Goal: Task Accomplishment & Management: Manage account settings

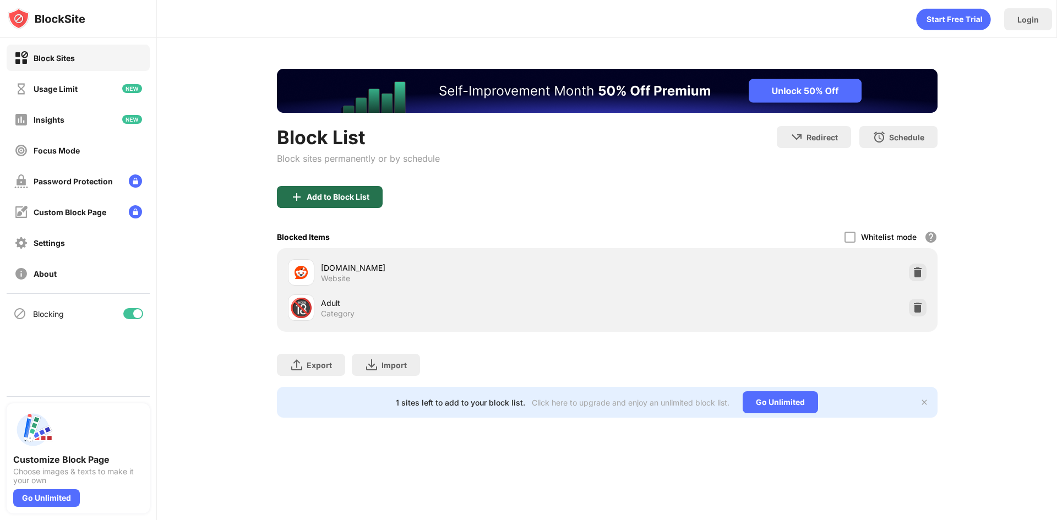
click at [370, 200] on div "Add to Block List" at bounding box center [330, 197] width 106 height 22
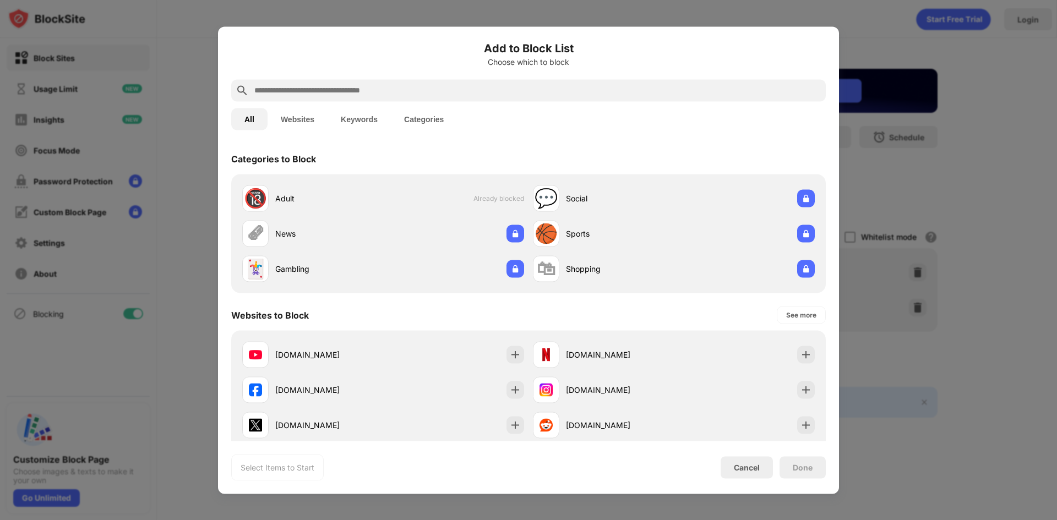
click at [191, 102] on div at bounding box center [528, 260] width 1057 height 520
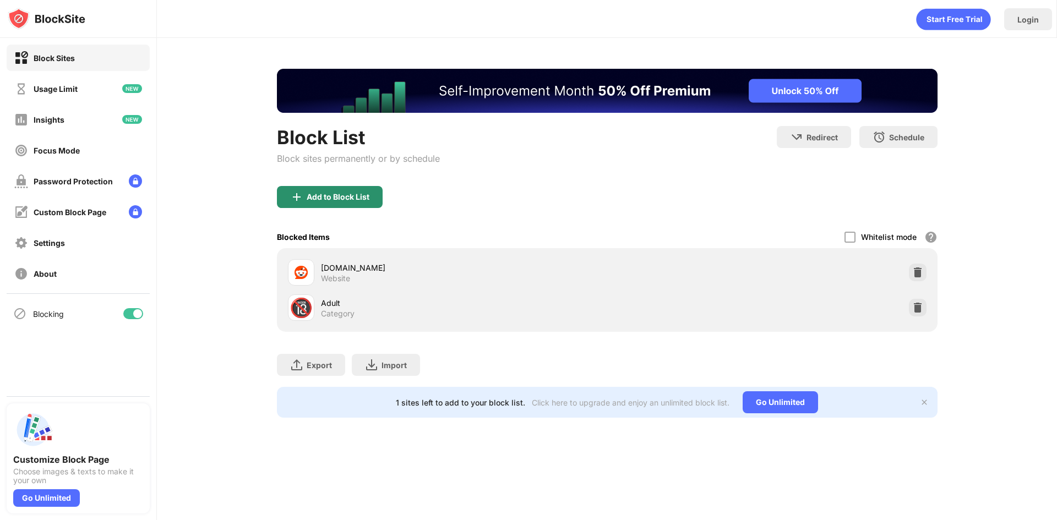
click at [335, 202] on div "Add to Block List" at bounding box center [330, 197] width 106 height 22
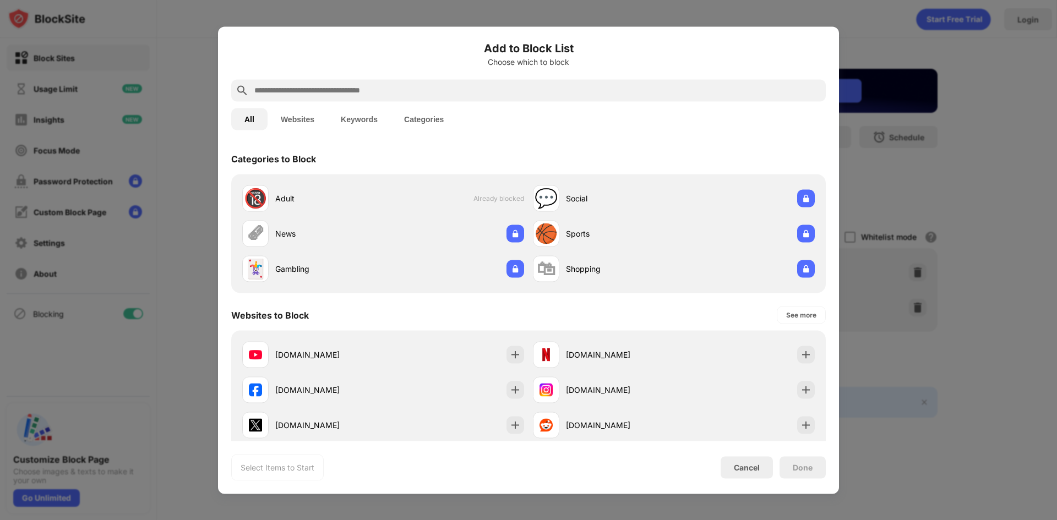
click at [327, 90] on input "text" at bounding box center [537, 90] width 568 height 13
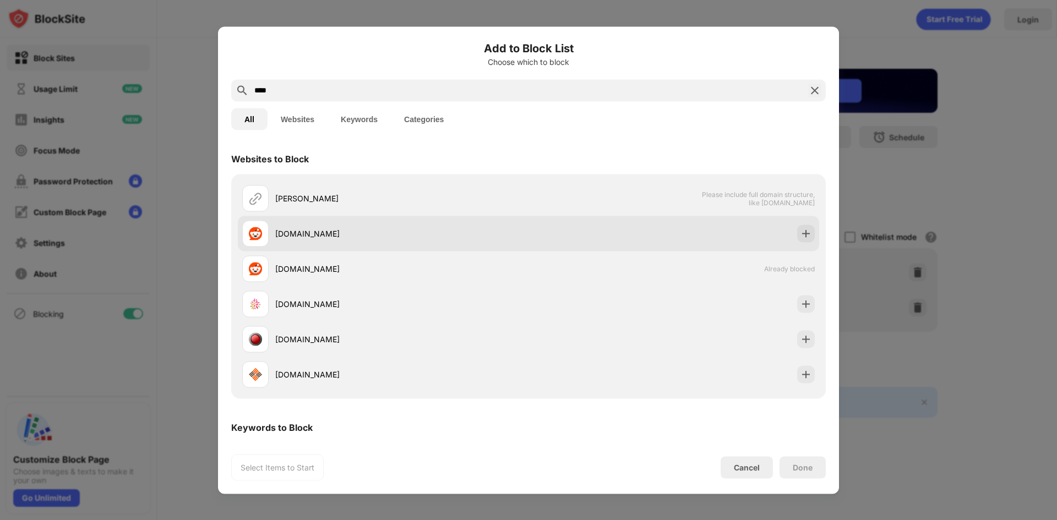
type input "****"
click at [331, 224] on div "[DOMAIN_NAME]" at bounding box center [385, 233] width 286 height 26
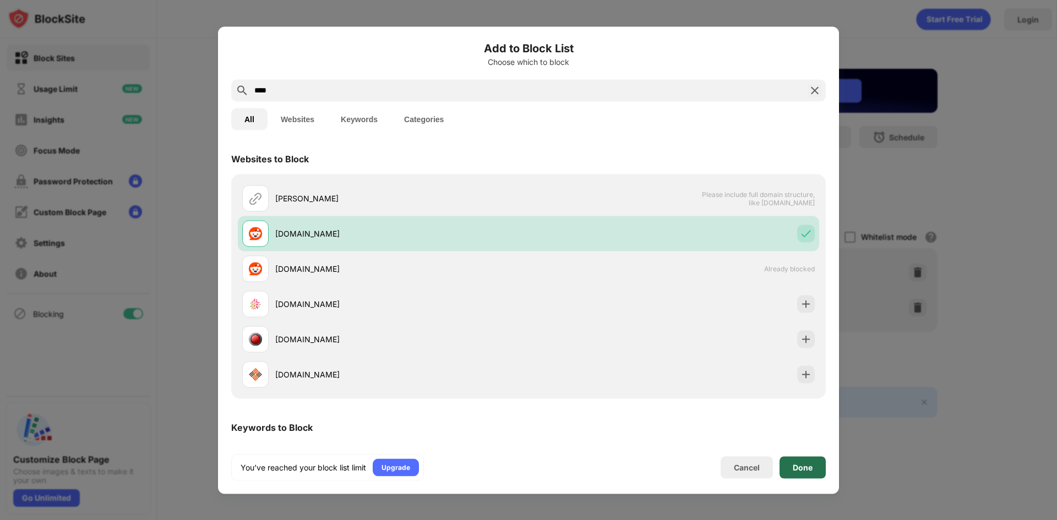
click at [803, 471] on div "Done" at bounding box center [802, 467] width 20 height 9
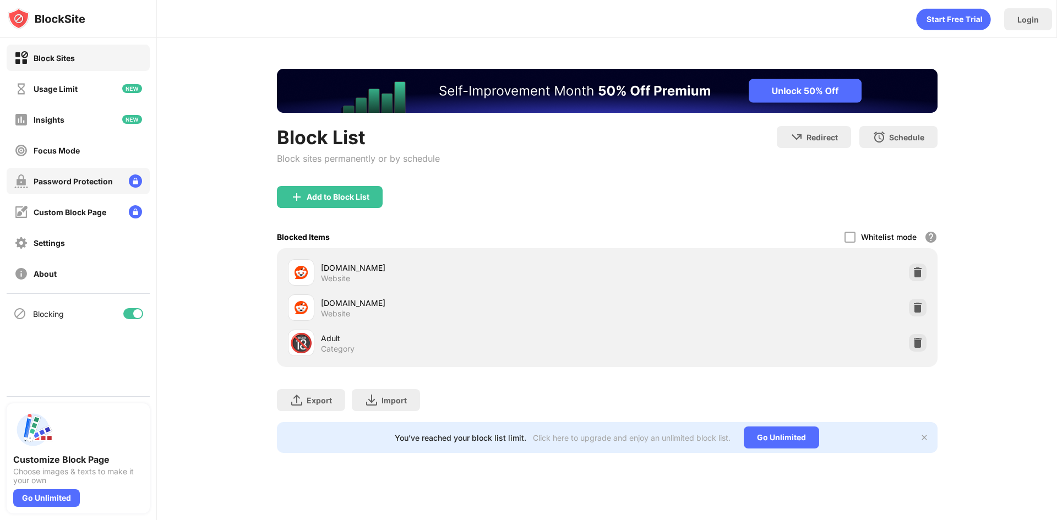
click at [67, 171] on div "Password Protection" at bounding box center [78, 181] width 143 height 26
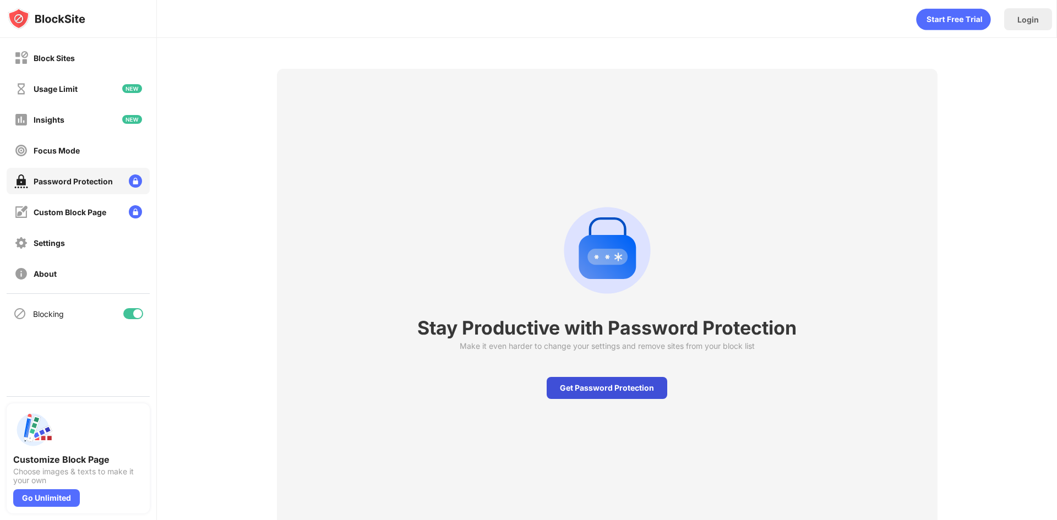
click at [578, 393] on div "Get Password Protection" at bounding box center [606, 388] width 121 height 22
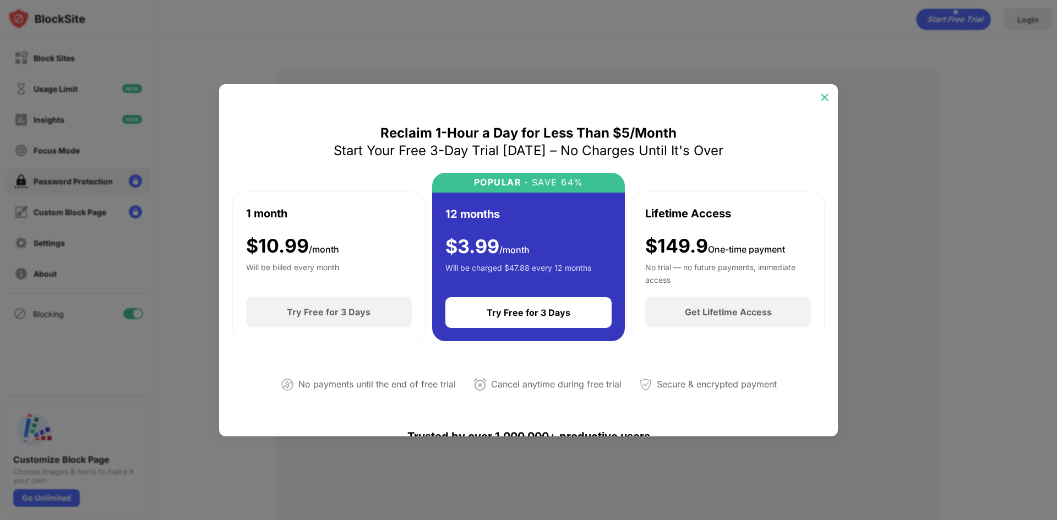
click at [823, 101] on img at bounding box center [824, 97] width 11 height 11
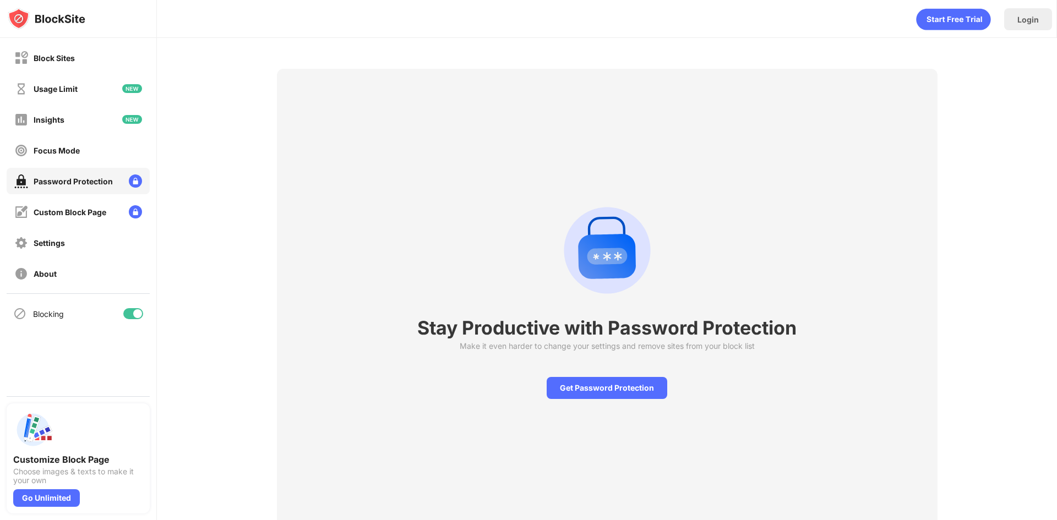
click at [51, 214] on div "Custom Block Page" at bounding box center [70, 211] width 73 height 9
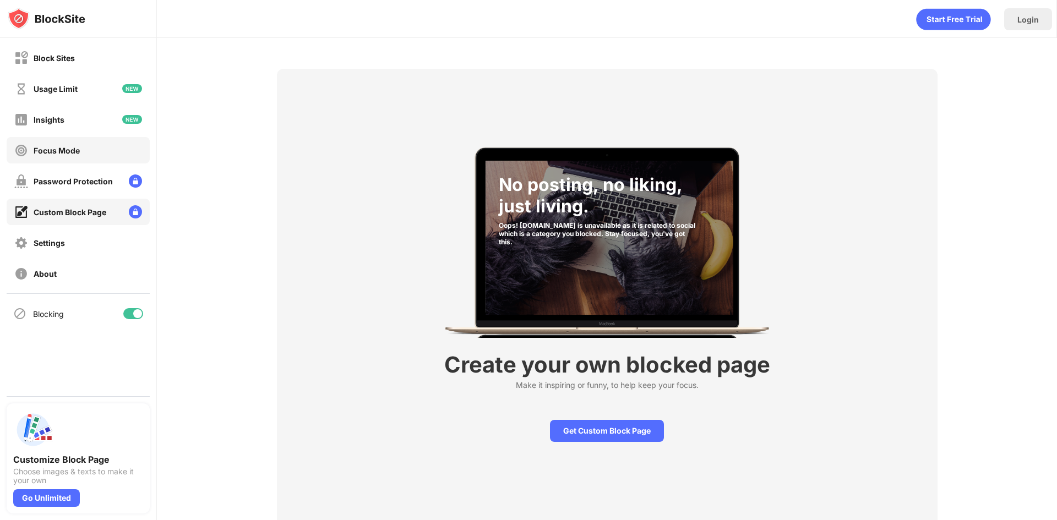
click at [34, 149] on div "Focus Mode" at bounding box center [57, 150] width 46 height 9
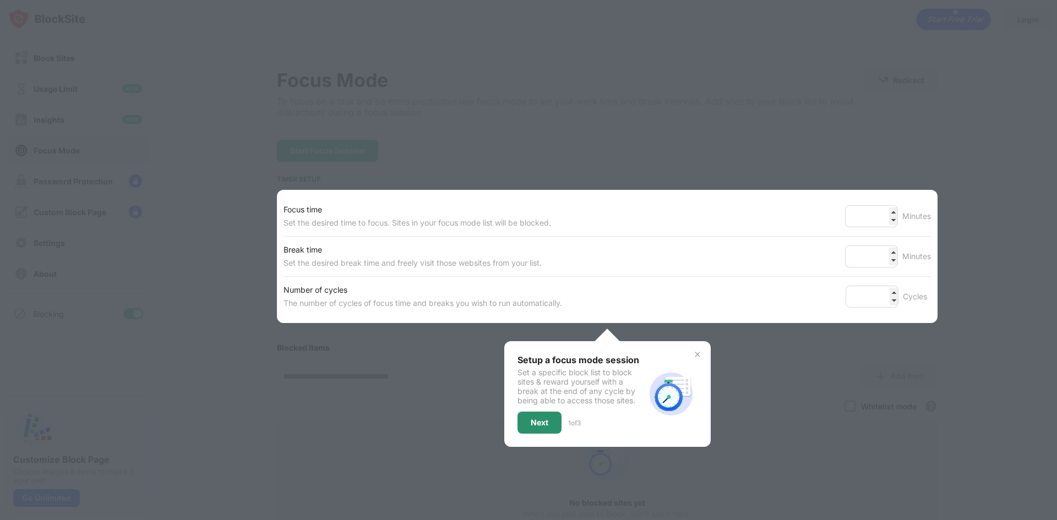
click at [539, 422] on div "Next" at bounding box center [539, 422] width 18 height 9
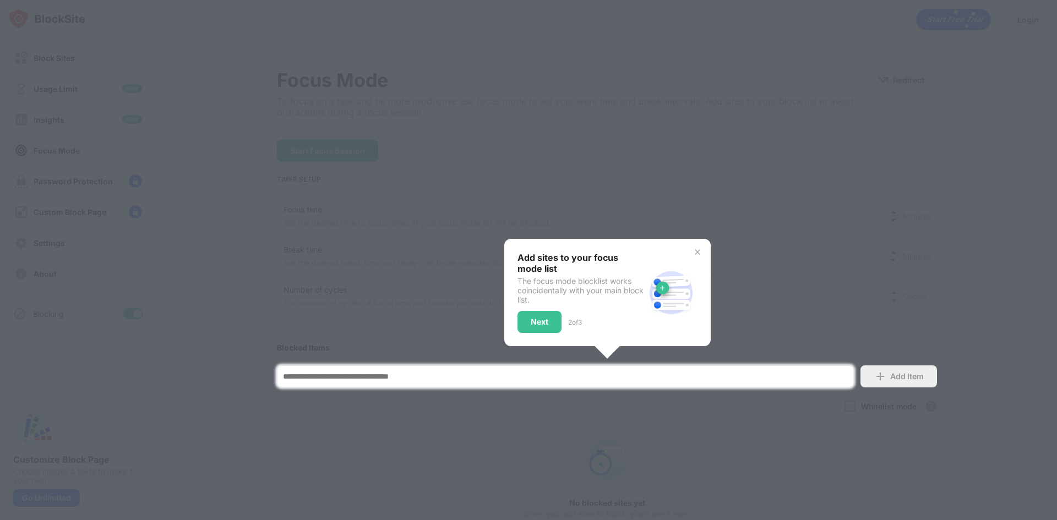
scroll to position [106, 0]
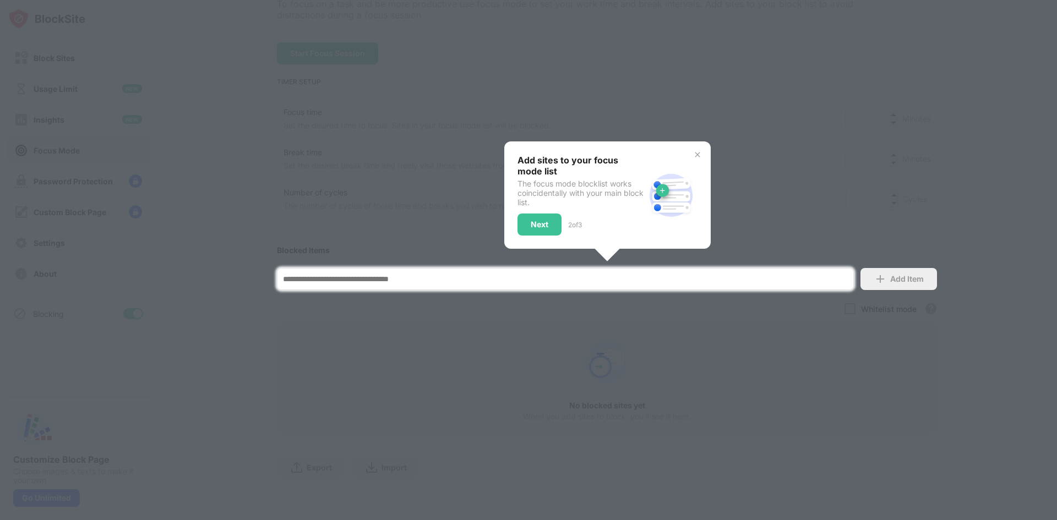
click at [532, 227] on div "Next" at bounding box center [539, 225] width 44 height 22
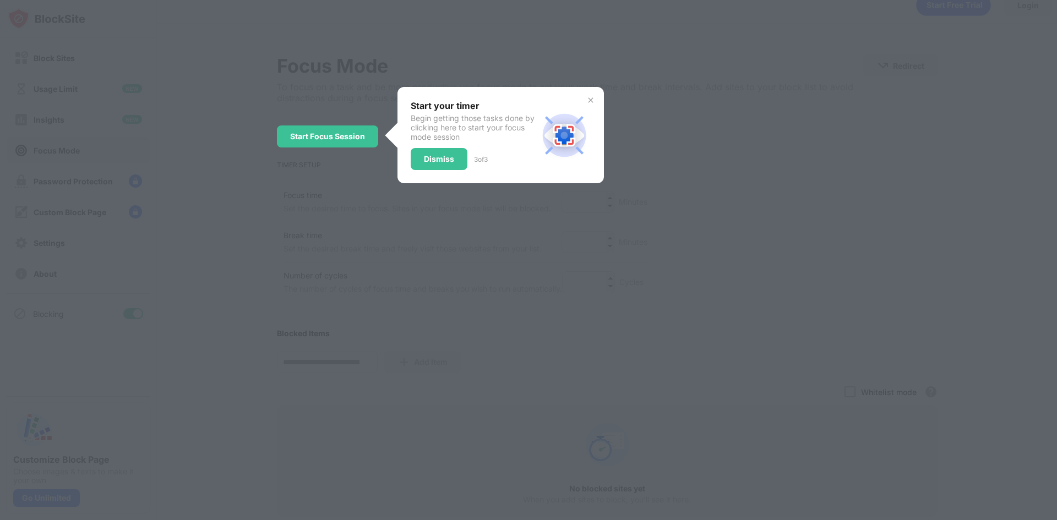
scroll to position [0, 0]
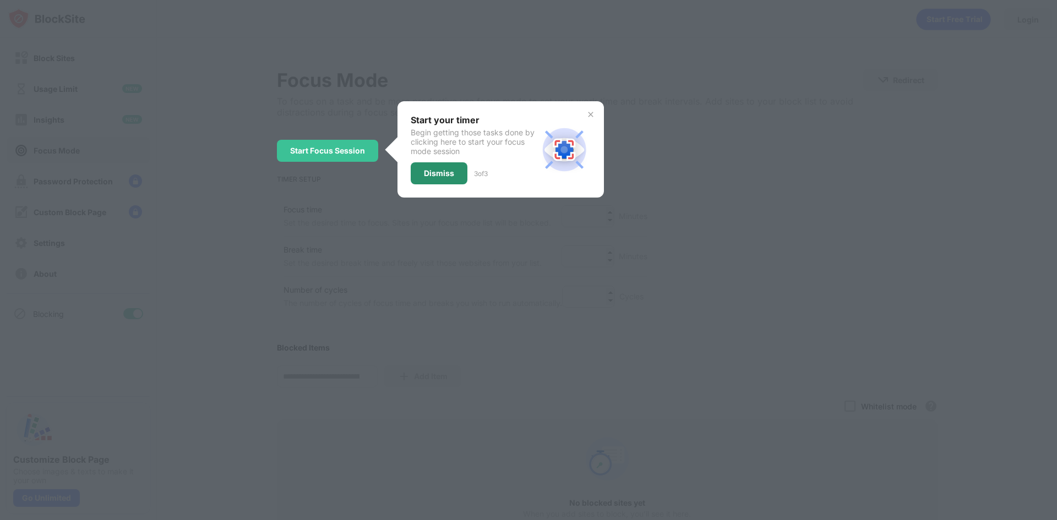
click at [424, 176] on div "Dismiss" at bounding box center [439, 173] width 30 height 9
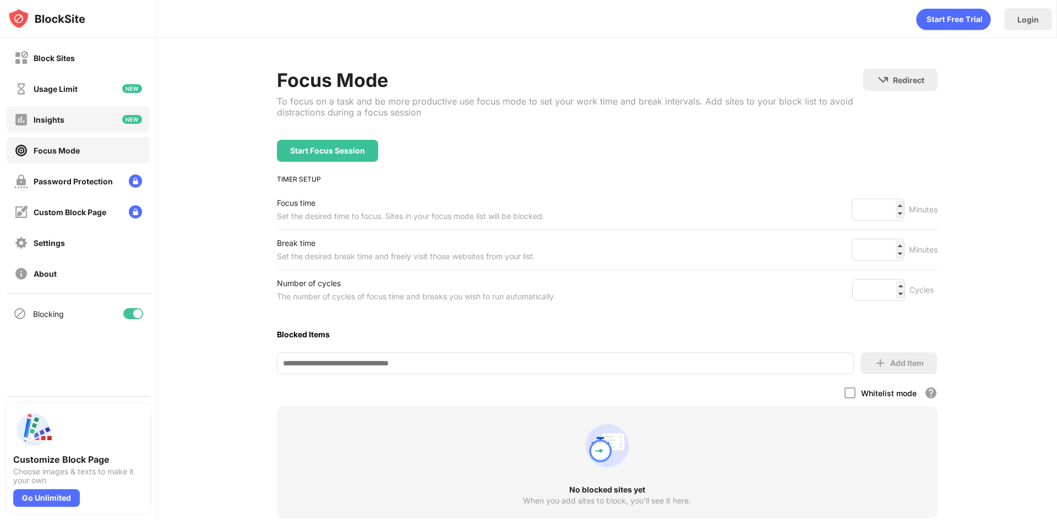
click at [54, 125] on div "Insights" at bounding box center [39, 120] width 50 height 14
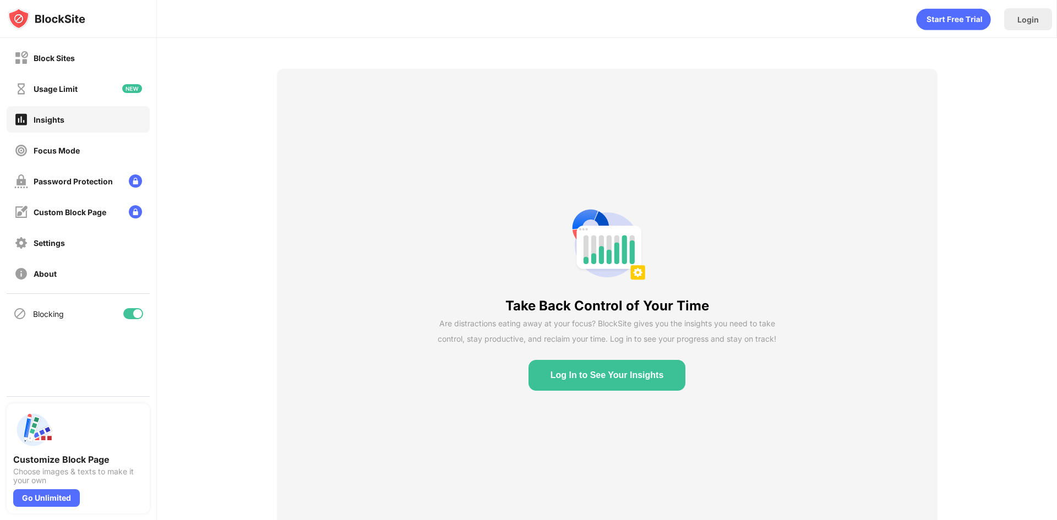
click at [70, 98] on div "Usage Limit" at bounding box center [78, 88] width 143 height 26
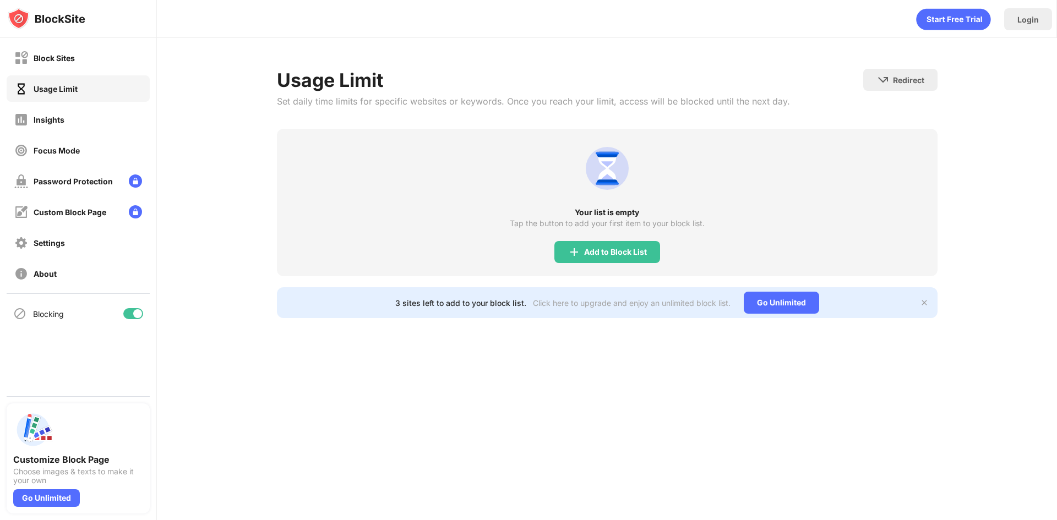
click at [81, 67] on div "Block Sites" at bounding box center [78, 58] width 143 height 26
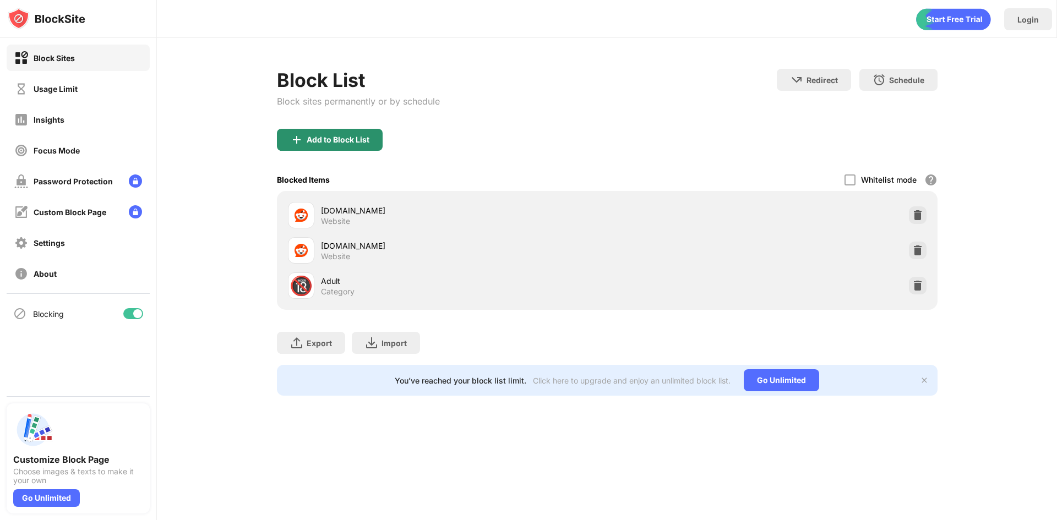
click at [352, 143] on div "Add to Block List" at bounding box center [338, 139] width 63 height 9
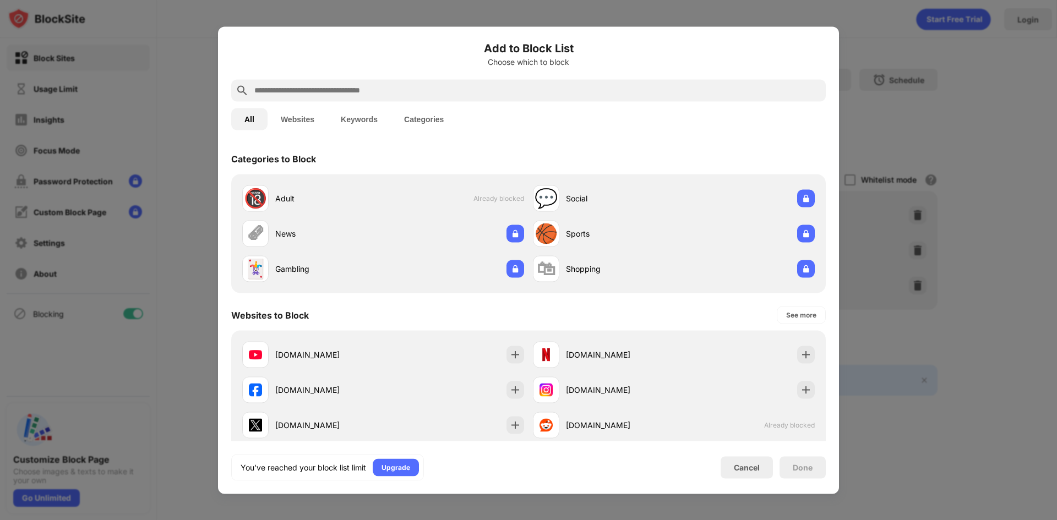
click at [448, 100] on div "Add to Block List Choose which to block All Websites Keywords Categories Catego…" at bounding box center [528, 260] width 594 height 441
click at [426, 90] on input "text" at bounding box center [537, 90] width 568 height 13
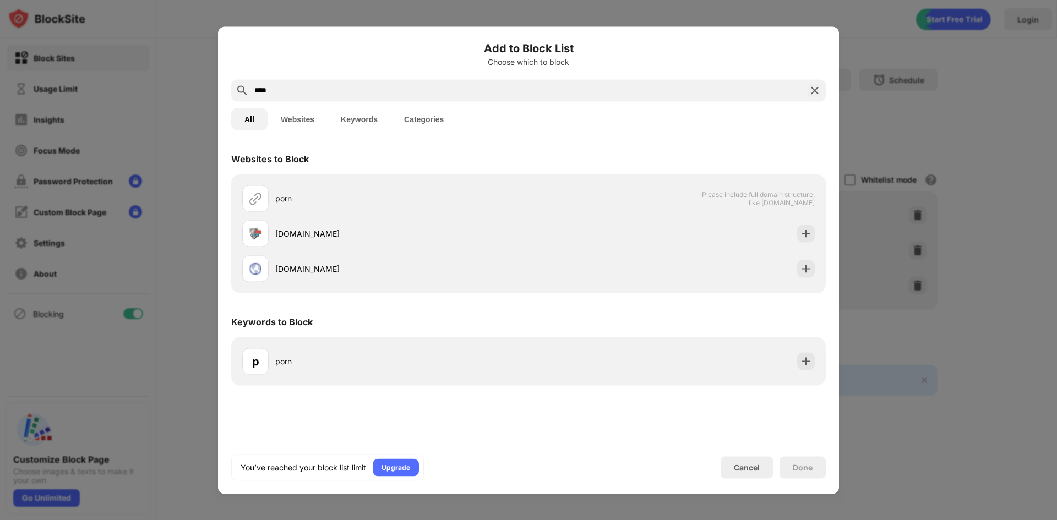
type input "****"
click at [185, 211] on div at bounding box center [528, 260] width 1057 height 520
